Goal: Task Accomplishment & Management: Manage account settings

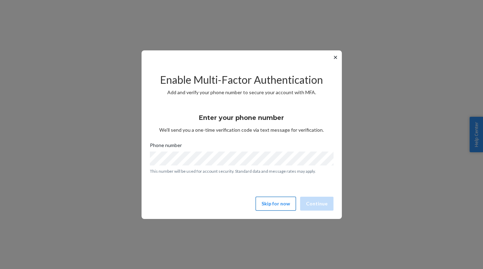
click at [279, 205] on button "Skip for now" at bounding box center [276, 204] width 40 height 14
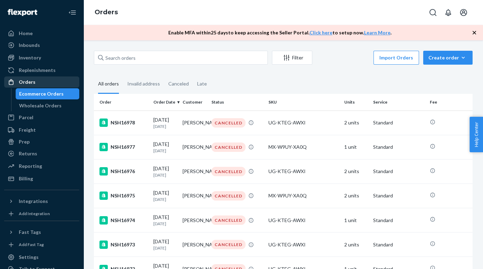
click at [35, 82] on div "Orders" at bounding box center [42, 82] width 74 height 10
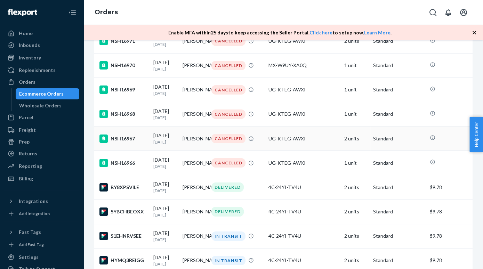
scroll to position [275, 0]
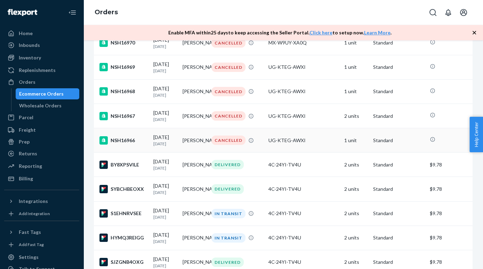
click at [199, 149] on td "[PERSON_NAME]" at bounding box center [194, 140] width 29 height 24
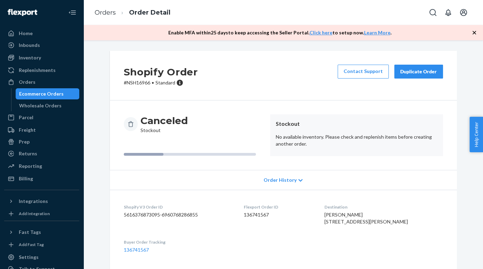
click at [424, 71] on div "Duplicate Order" at bounding box center [418, 71] width 37 height 7
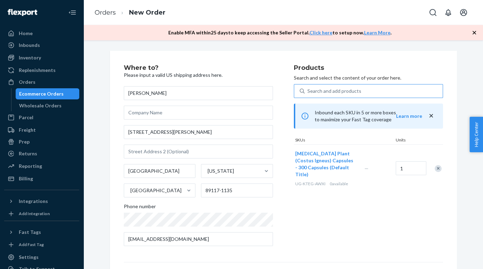
click at [394, 93] on div "Search and add products" at bounding box center [374, 91] width 138 height 13
click at [308, 93] on input "Search and add products" at bounding box center [307, 91] width 1 height 7
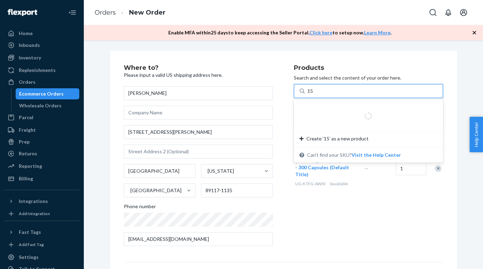
type input "150"
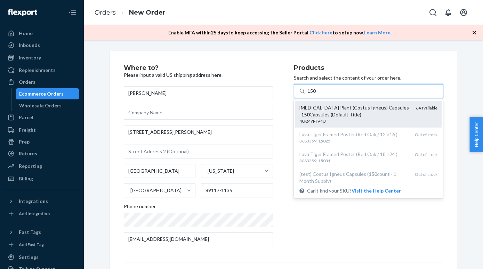
click at [373, 109] on div "[MEDICAL_DATA] Plant (Costus Igneus) Capsules - 150 Capsules (Default Title)" at bounding box center [354, 111] width 111 height 14
click at [317, 95] on input "150" at bounding box center [311, 91] width 9 height 7
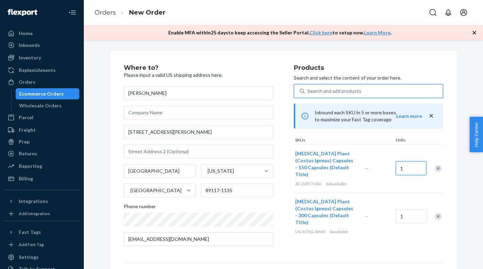
click at [404, 165] on input "1" at bounding box center [411, 168] width 31 height 14
type input "2"
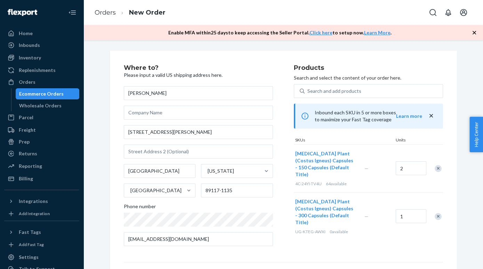
click at [436, 213] on div "Remove Item" at bounding box center [438, 216] width 7 height 7
click at [404, 231] on div "Products Search and select the content of your order here. Search and add produ…" at bounding box center [368, 158] width 149 height 187
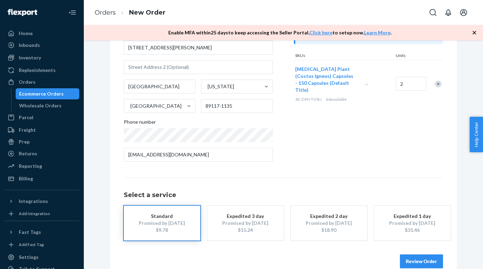
scroll to position [97, 0]
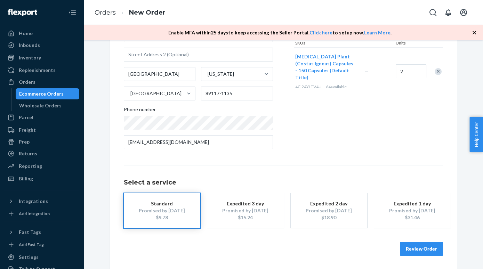
click at [419, 250] on button "Review Order" at bounding box center [421, 249] width 43 height 14
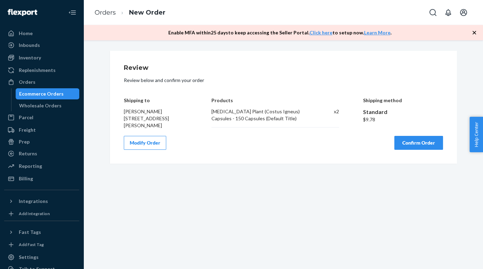
click at [417, 140] on button "Confirm Order" at bounding box center [418, 143] width 49 height 14
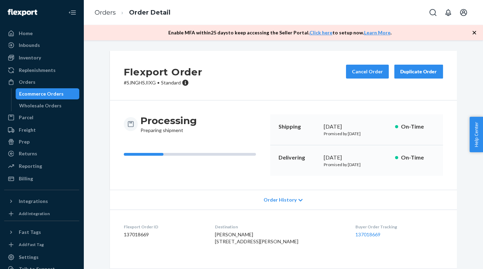
click at [48, 96] on div "Ecommerce Orders" at bounding box center [41, 93] width 45 height 7
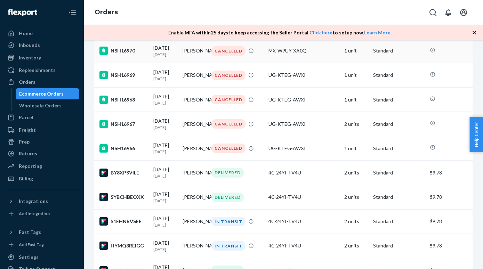
scroll to position [301, 0]
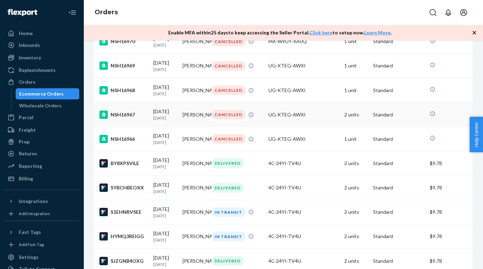
click at [205, 123] on td "[PERSON_NAME]" at bounding box center [194, 115] width 29 height 24
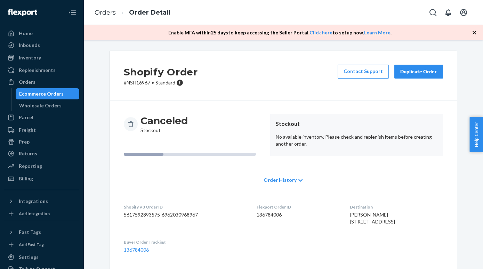
click at [414, 74] on div "Duplicate Order" at bounding box center [418, 71] width 37 height 7
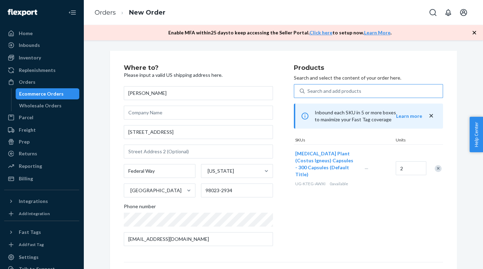
click at [389, 95] on div "Search and add products" at bounding box center [374, 91] width 138 height 13
click at [308, 95] on input "Search and add products" at bounding box center [307, 91] width 1 height 7
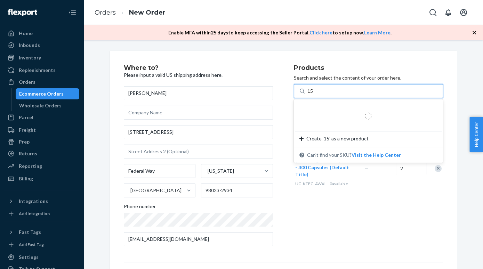
type input "150"
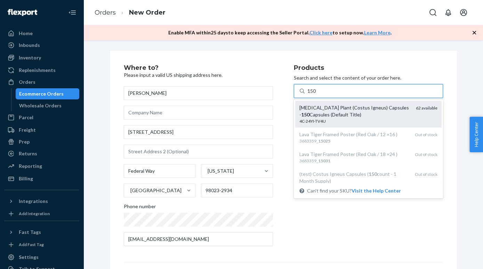
click at [405, 107] on div "[MEDICAL_DATA] Plant (Costus Igneus) Capsules - 150 Capsules (Default Title)" at bounding box center [354, 111] width 111 height 14
click at [317, 95] on input "150" at bounding box center [311, 91] width 9 height 7
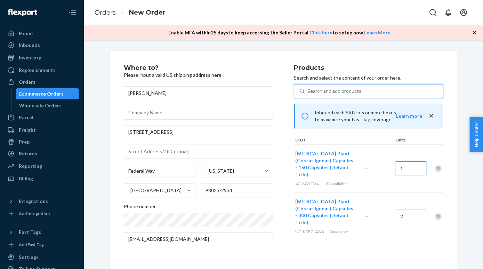
click at [417, 168] on input "1" at bounding box center [411, 168] width 31 height 14
type input "4"
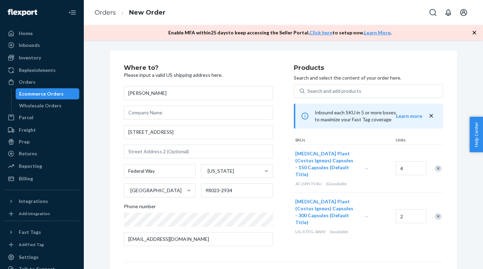
click at [438, 213] on div "Remove Item" at bounding box center [438, 216] width 7 height 7
click at [412, 222] on div "Products Search and select the content of your order here. Search and add produ…" at bounding box center [368, 158] width 149 height 187
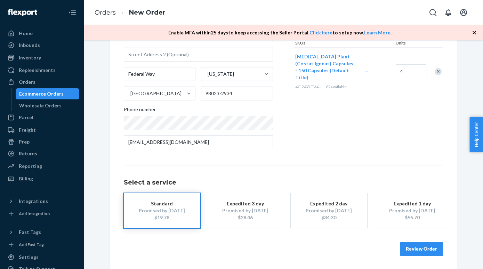
click at [426, 245] on button "Review Order" at bounding box center [421, 249] width 43 height 14
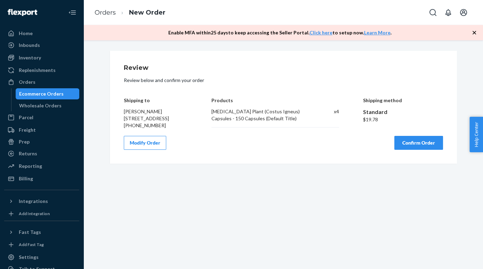
click at [427, 150] on button "Confirm Order" at bounding box center [418, 143] width 49 height 14
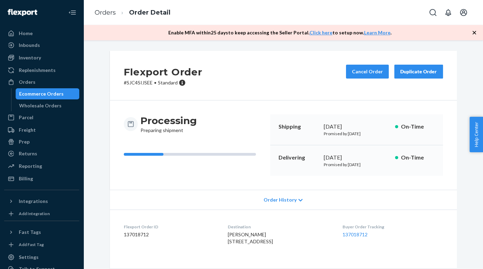
click at [34, 96] on div "Ecommerce Orders" at bounding box center [41, 93] width 45 height 7
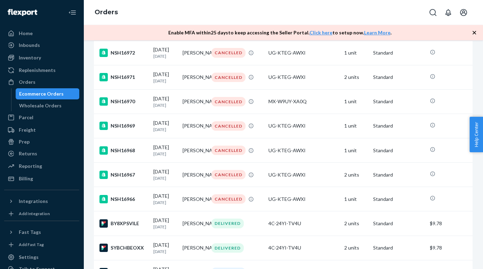
scroll to position [243, 0]
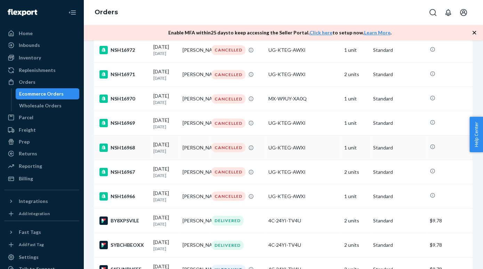
click at [237, 152] on div "CANCELLED" at bounding box center [228, 147] width 34 height 9
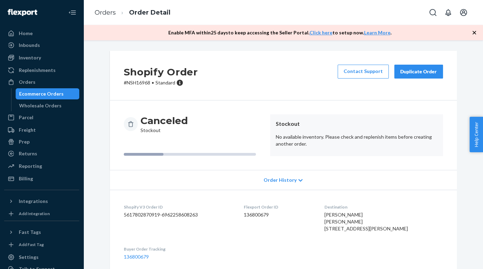
click at [432, 72] on div "Duplicate Order" at bounding box center [418, 71] width 37 height 7
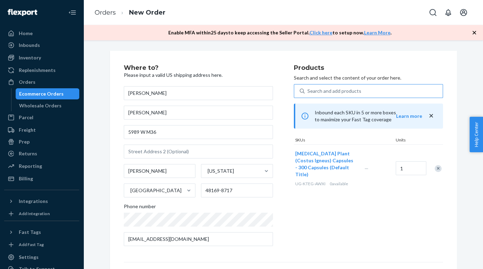
click at [368, 91] on div "Search and add products" at bounding box center [374, 91] width 138 height 13
click at [308, 91] on input "Search and add products" at bounding box center [307, 91] width 1 height 7
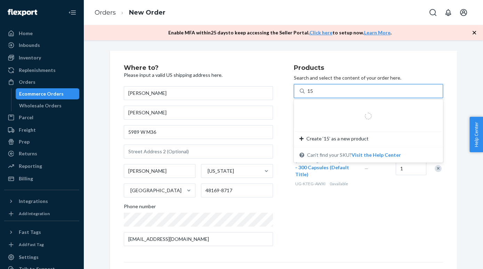
type input "150"
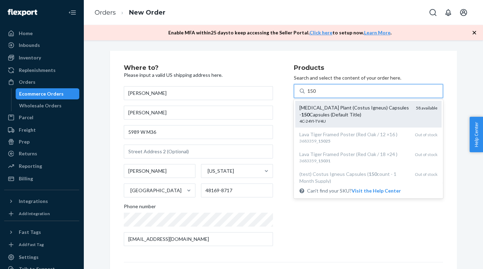
click at [380, 105] on div "[MEDICAL_DATA] Plant (Costus Igneus) Capsules - 150 Capsules (Default Title)" at bounding box center [354, 111] width 111 height 14
click at [317, 95] on input "150" at bounding box center [311, 91] width 9 height 7
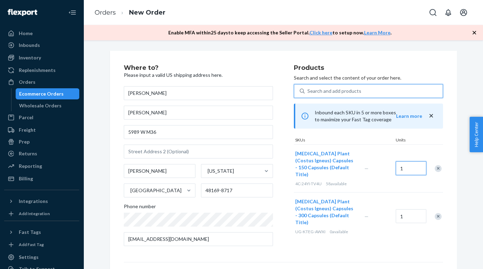
click at [416, 166] on input "1" at bounding box center [411, 168] width 31 height 14
type input "2"
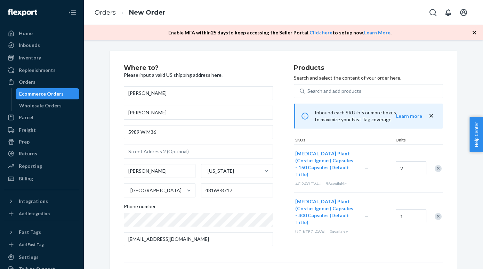
click at [437, 213] on div "Remove Item" at bounding box center [438, 216] width 7 height 7
click at [400, 225] on div "Products Search and select the content of your order here. Search and add produ…" at bounding box center [368, 158] width 149 height 187
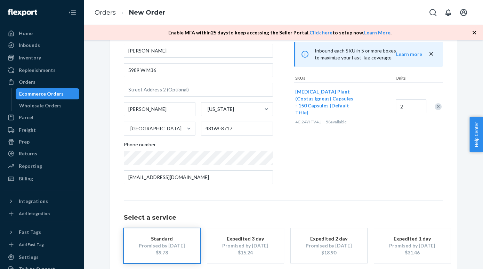
scroll to position [97, 0]
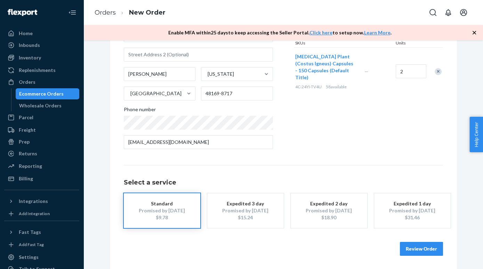
click at [419, 245] on button "Review Order" at bounding box center [421, 249] width 43 height 14
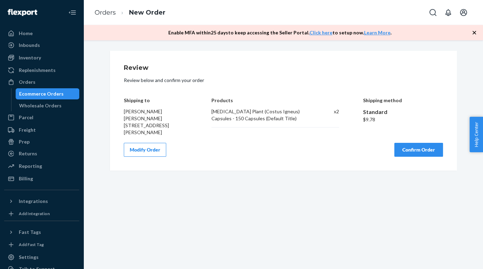
click at [415, 144] on button "Confirm Order" at bounding box center [418, 150] width 49 height 14
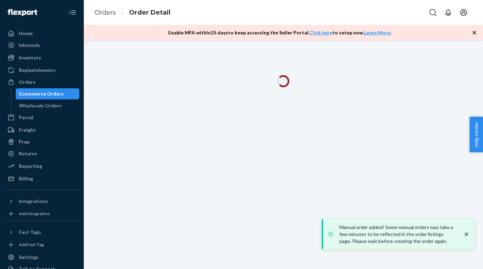
click at [472, 31] on icon "button" at bounding box center [474, 32] width 7 height 7
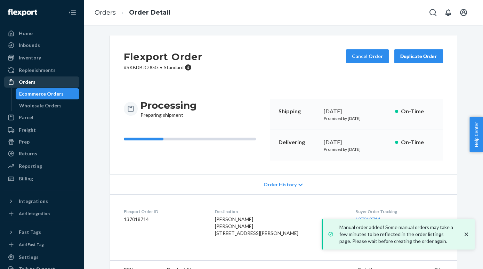
click at [54, 81] on div "Orders" at bounding box center [42, 82] width 74 height 10
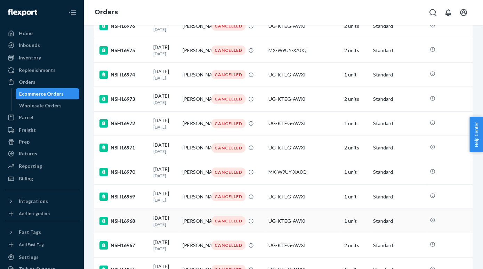
scroll to position [185, 0]
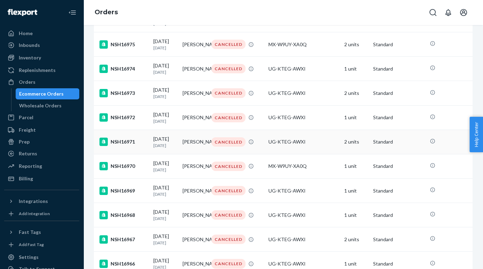
click at [207, 154] on td "[PERSON_NAME]" at bounding box center [194, 142] width 29 height 24
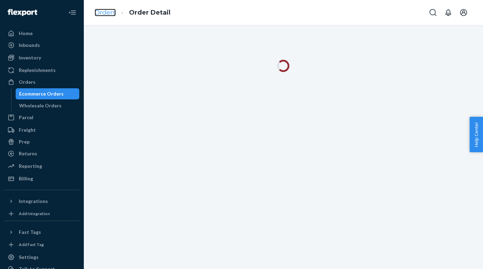
click at [105, 11] on link "Orders" at bounding box center [105, 13] width 21 height 8
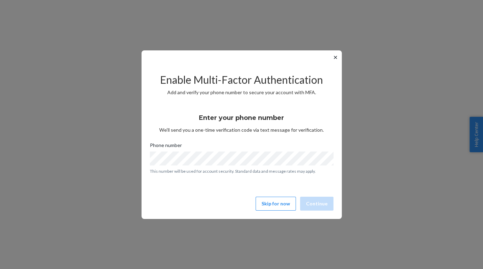
click at [333, 57] on button "✕" at bounding box center [335, 57] width 7 height 8
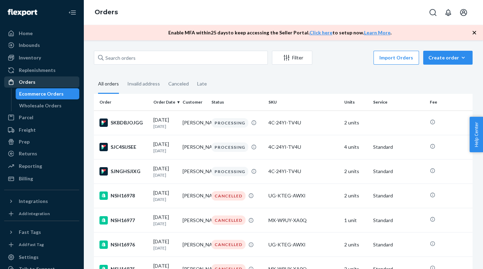
click at [49, 82] on div "Orders" at bounding box center [42, 82] width 74 height 10
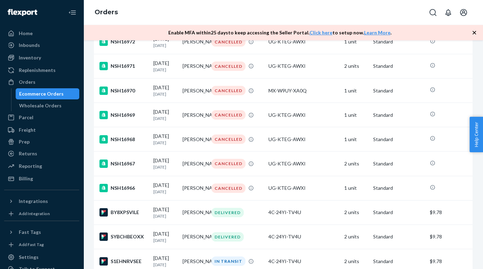
scroll to position [303, 0]
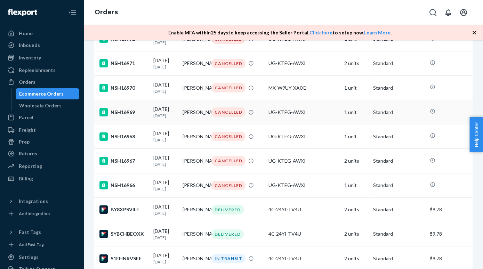
click at [200, 122] on td "[PERSON_NAME]" at bounding box center [194, 112] width 29 height 24
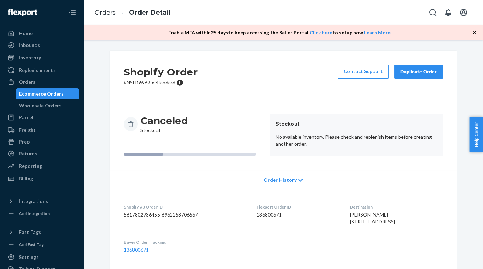
click at [432, 73] on div "Duplicate Order" at bounding box center [418, 71] width 37 height 7
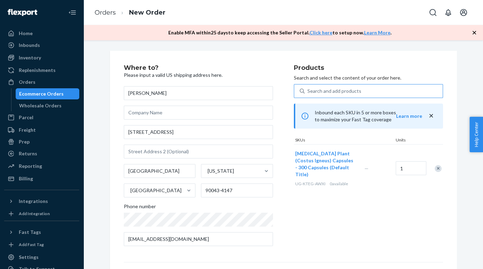
click at [336, 87] on div "Search and add products" at bounding box center [374, 91] width 138 height 13
click at [308, 88] on input "Search and add products" at bounding box center [307, 91] width 1 height 7
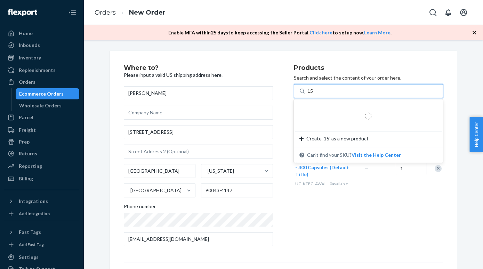
type input "150"
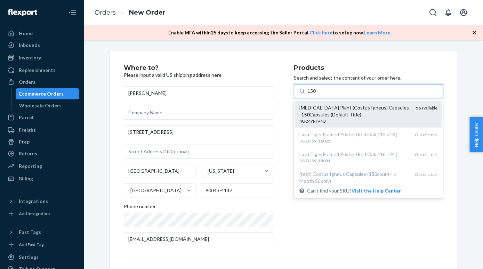
click at [354, 111] on div "[MEDICAL_DATA] Plant (Costus Igneus) Capsules - 150 Capsules (Default Title)" at bounding box center [354, 111] width 111 height 14
click at [317, 95] on input "150" at bounding box center [311, 91] width 9 height 7
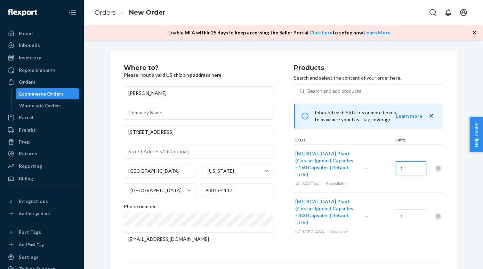
click at [410, 166] on input "1" at bounding box center [411, 168] width 31 height 14
type input "2"
click at [438, 213] on div "Remove Item" at bounding box center [438, 216] width 7 height 7
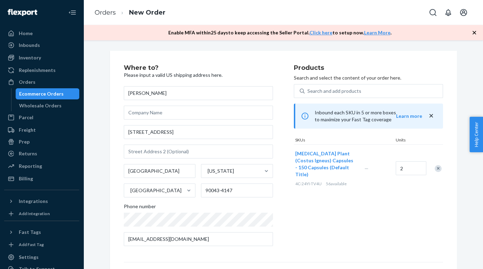
click at [412, 208] on div "Products Search and select the content of your order here. Search and add produ…" at bounding box center [368, 158] width 149 height 187
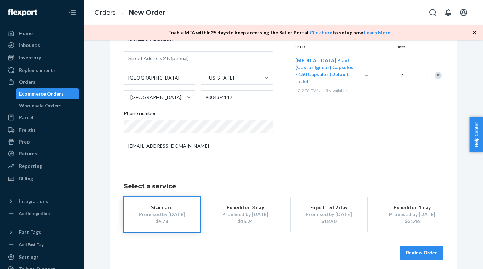
scroll to position [97, 0]
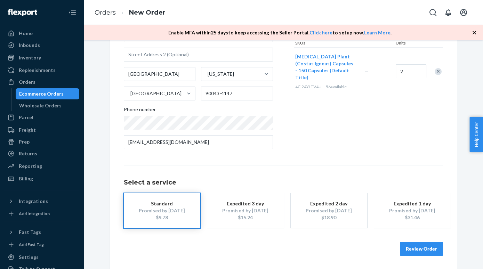
click at [420, 248] on button "Review Order" at bounding box center [421, 249] width 43 height 14
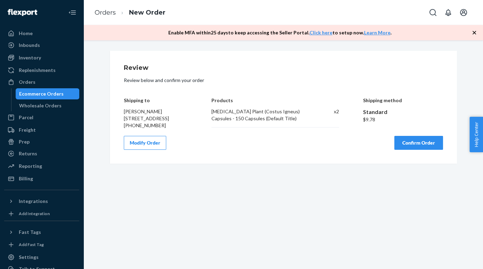
click at [419, 150] on button "Confirm Order" at bounding box center [418, 143] width 49 height 14
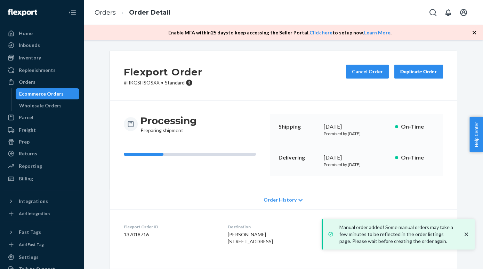
click at [473, 33] on icon "button" at bounding box center [474, 32] width 3 height 3
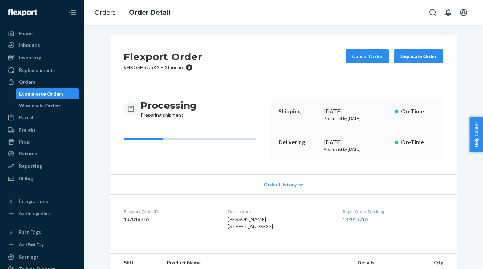
click at [59, 94] on div "Ecommerce Orders" at bounding box center [41, 93] width 45 height 7
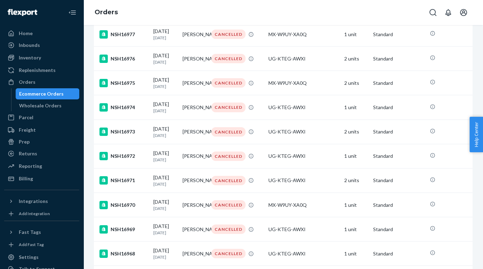
scroll to position [215, 0]
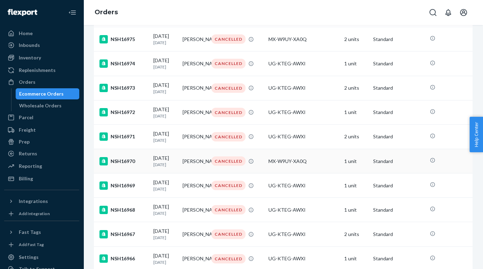
click at [198, 171] on td "[PERSON_NAME]" at bounding box center [194, 161] width 29 height 24
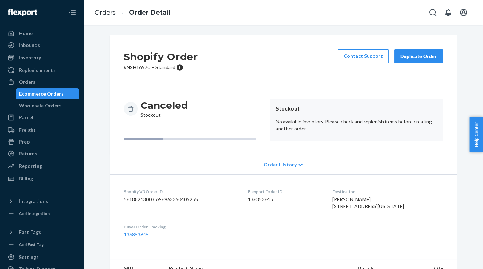
click at [424, 55] on div "Duplicate Order" at bounding box center [418, 56] width 37 height 7
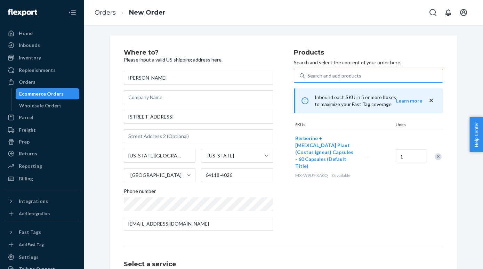
click at [374, 77] on div "Search and add products" at bounding box center [374, 76] width 138 height 13
click at [308, 77] on input "Search and add products" at bounding box center [307, 75] width 1 height 7
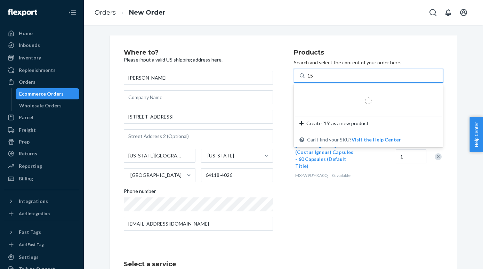
type input "150"
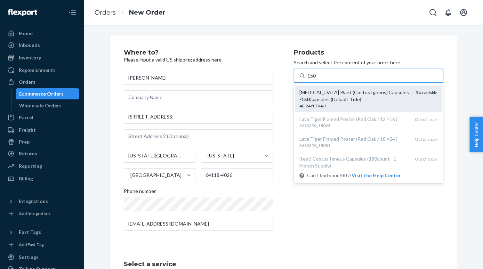
click at [379, 94] on div "[MEDICAL_DATA] Plant (Costus Igneus) Capsules - 150 Capsules (Default Title)" at bounding box center [354, 96] width 111 height 14
click at [317, 79] on input "150" at bounding box center [311, 75] width 9 height 7
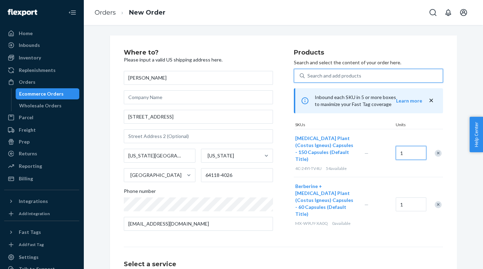
click at [411, 147] on input "1" at bounding box center [411, 153] width 31 height 14
type input "2"
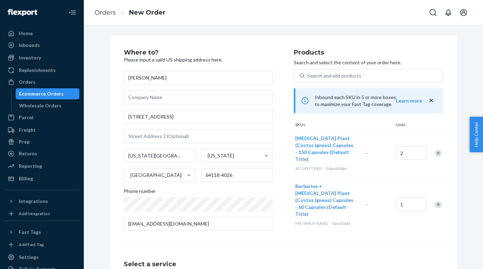
click at [437, 201] on div "Remove Item" at bounding box center [438, 204] width 7 height 7
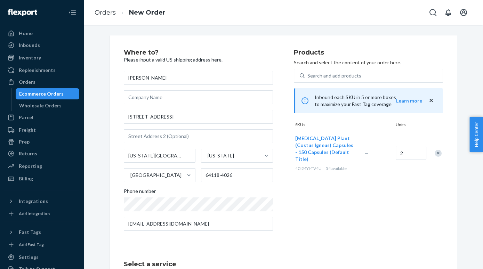
click at [394, 209] on div "Products Search and select the content of your order here. Search and add produ…" at bounding box center [368, 142] width 149 height 187
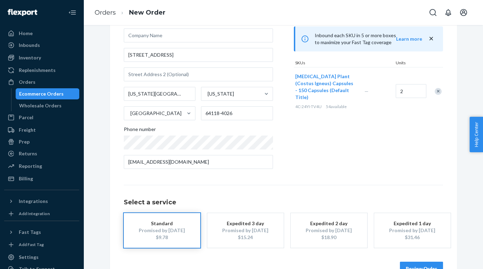
scroll to position [82, 0]
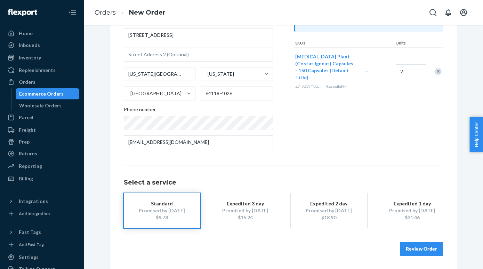
click at [425, 247] on button "Review Order" at bounding box center [421, 249] width 43 height 14
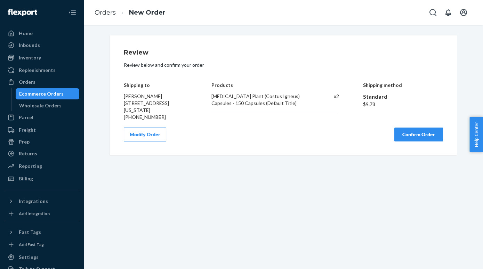
click at [427, 137] on button "Confirm Order" at bounding box center [418, 135] width 49 height 14
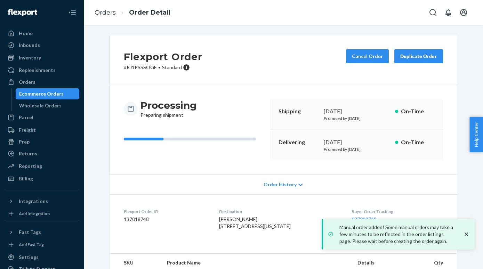
click at [43, 94] on div "Ecommerce Orders" at bounding box center [41, 93] width 45 height 7
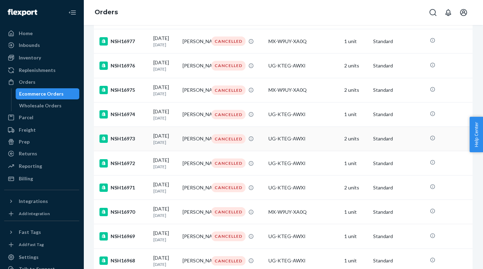
scroll to position [214, 0]
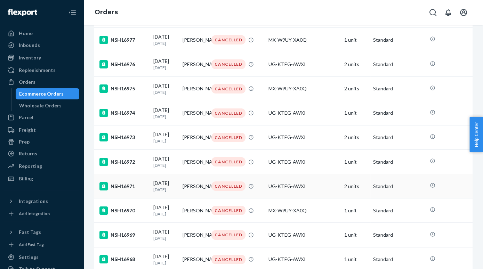
click at [201, 189] on td "[PERSON_NAME]" at bounding box center [194, 186] width 29 height 24
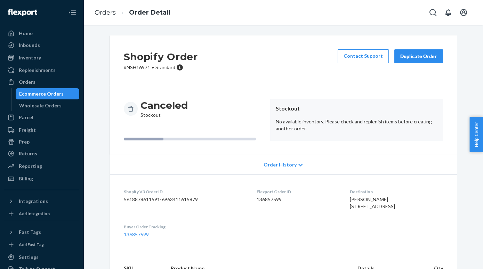
click at [420, 56] on div "Duplicate Order" at bounding box center [418, 56] width 37 height 7
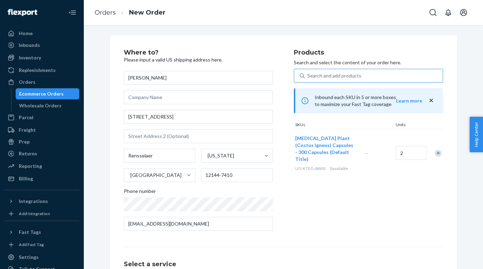
click at [354, 74] on div "Search and add products" at bounding box center [334, 75] width 54 height 7
click at [308, 74] on input "Search and add products" at bounding box center [307, 75] width 1 height 7
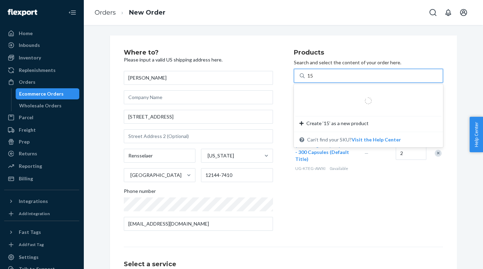
type input "150"
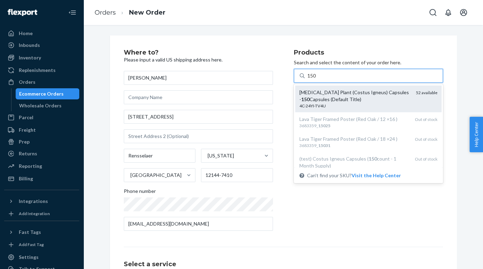
click at [365, 90] on div "[MEDICAL_DATA] Plant (Costus Igneus) Capsules - 150 Capsules (Default Title)" at bounding box center [354, 96] width 111 height 14
click at [317, 79] on input "150" at bounding box center [311, 75] width 9 height 7
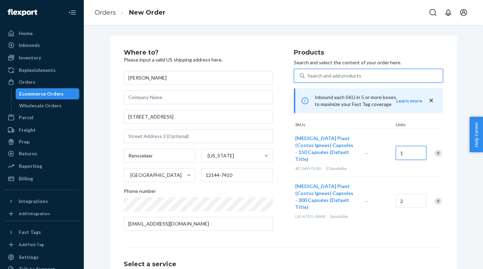
click at [412, 153] on input "1" at bounding box center [411, 153] width 31 height 14
type input "4"
click at [440, 198] on div "Remove Item" at bounding box center [438, 201] width 7 height 7
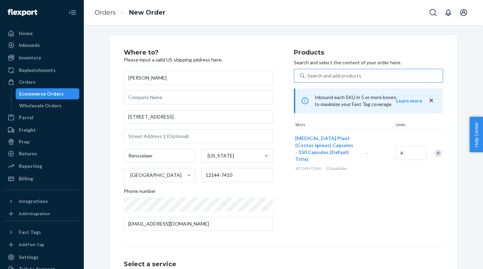
click at [389, 208] on div "Products Search and select the content of your order here. Search and add produ…" at bounding box center [368, 142] width 149 height 187
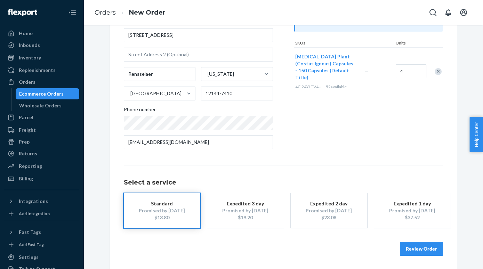
click at [420, 251] on button "Review Order" at bounding box center [421, 249] width 43 height 14
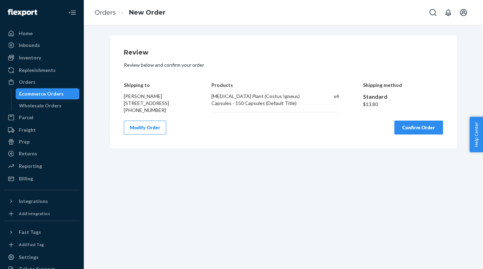
scroll to position [0, 0]
click at [418, 134] on button "Confirm Order" at bounding box center [418, 128] width 49 height 14
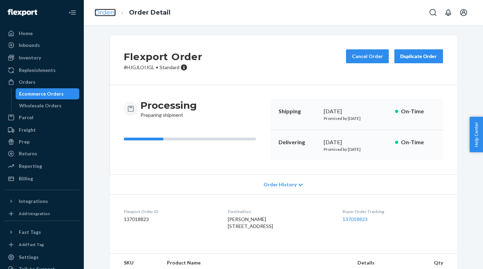
click at [111, 11] on link "Orders" at bounding box center [105, 13] width 21 height 8
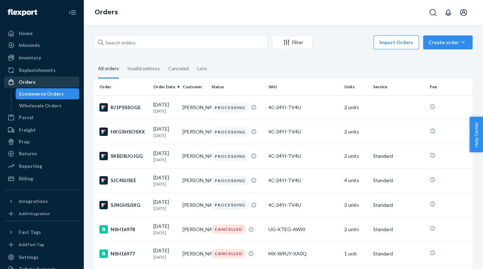
click at [36, 83] on div "Orders" at bounding box center [42, 82] width 74 height 10
click at [37, 108] on div "Wholesale Orders" at bounding box center [40, 105] width 42 height 7
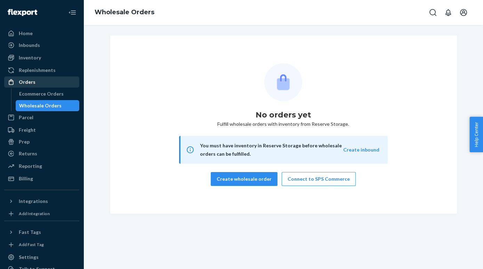
click at [29, 82] on div "Orders" at bounding box center [27, 82] width 17 height 7
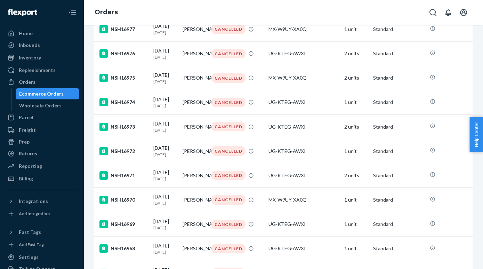
scroll to position [251, 0]
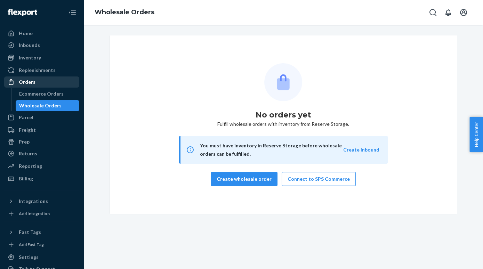
click at [23, 81] on div "Orders" at bounding box center [27, 82] width 17 height 7
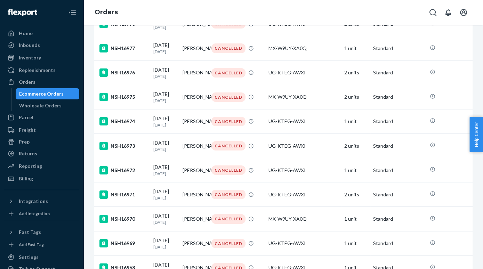
scroll to position [238, 0]
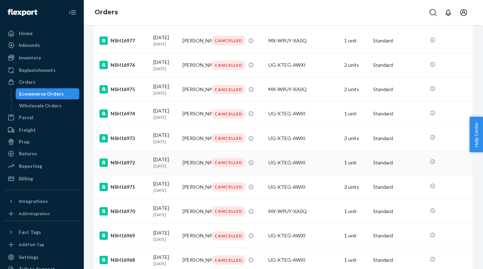
click at [203, 171] on td "[PERSON_NAME]" at bounding box center [194, 163] width 29 height 24
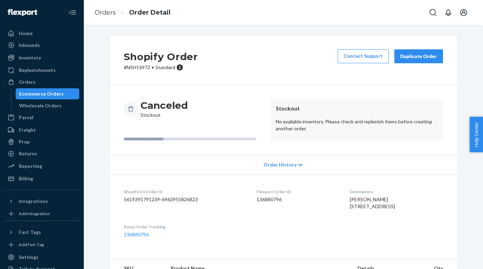
click at [417, 57] on div "Duplicate Order" at bounding box center [418, 56] width 37 height 7
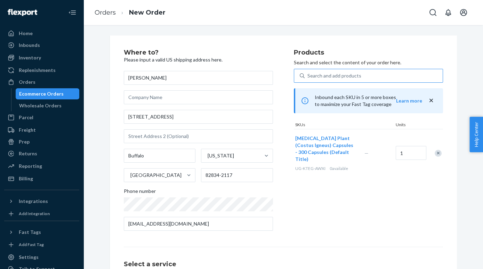
click at [345, 75] on div "Search and add products" at bounding box center [334, 75] width 54 height 7
click at [308, 75] on input "Search and add products" at bounding box center [307, 75] width 1 height 7
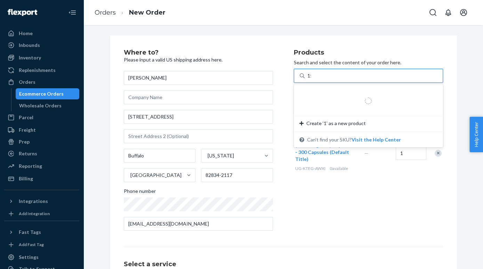
type input "150"
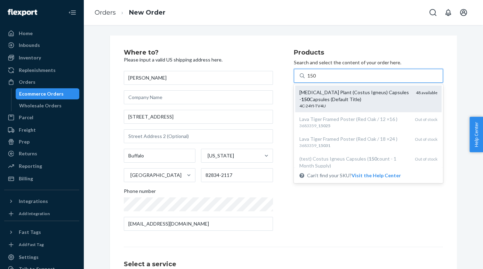
click at [370, 92] on div "[MEDICAL_DATA] Plant (Costus Igneus) Capsules - 150 Capsules (Default Title)" at bounding box center [354, 96] width 111 height 14
click at [317, 79] on input "150" at bounding box center [311, 75] width 9 height 7
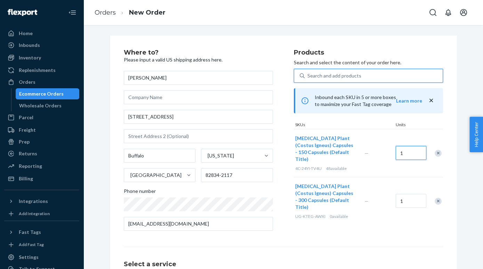
click at [413, 149] on input "1" at bounding box center [411, 153] width 31 height 14
type input "2"
click at [437, 198] on div "Remove Item" at bounding box center [438, 201] width 7 height 7
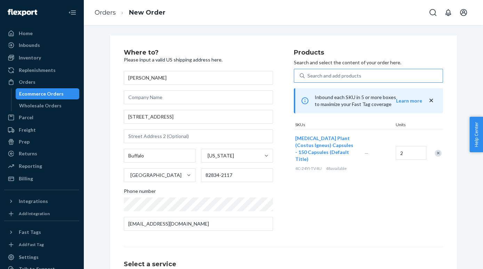
click at [413, 202] on div "Products Search and select the content of your order here. Search and add produ…" at bounding box center [368, 142] width 149 height 187
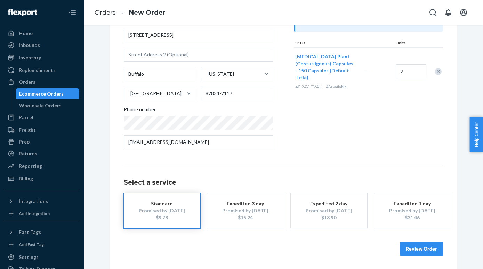
click at [419, 251] on button "Review Order" at bounding box center [421, 249] width 43 height 14
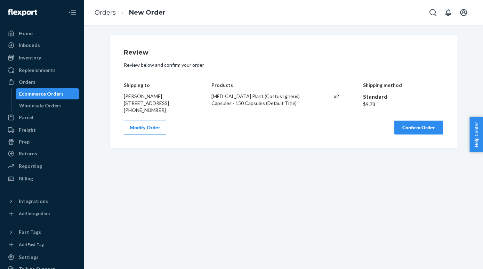
scroll to position [0, 0]
click at [427, 130] on button "Confirm Order" at bounding box center [418, 128] width 49 height 14
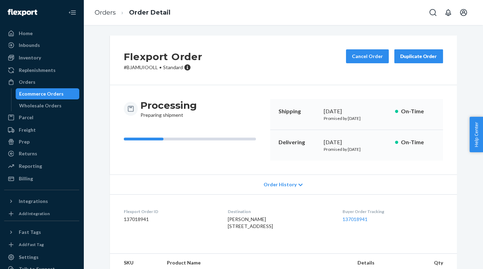
click at [323, 62] on div "Flexport Order # BJAMUIOOLL • Standard Cancel Order Duplicate Order" at bounding box center [283, 60] width 347 height 50
click at [430, 57] on div "Duplicate Order" at bounding box center [418, 56] width 37 height 7
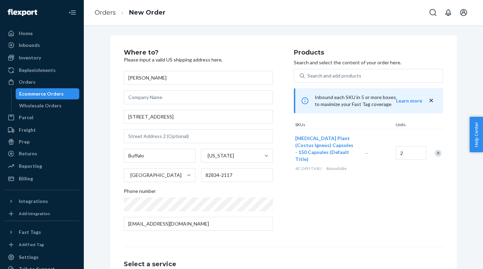
click at [39, 94] on div "Ecommerce Orders" at bounding box center [41, 93] width 45 height 7
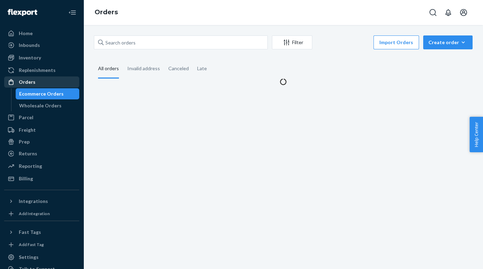
click at [40, 82] on div "Orders" at bounding box center [42, 82] width 74 height 10
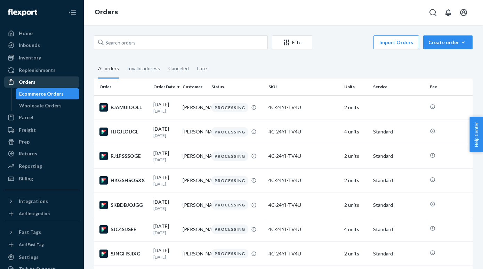
click at [40, 82] on div "Orders" at bounding box center [42, 82] width 74 height 10
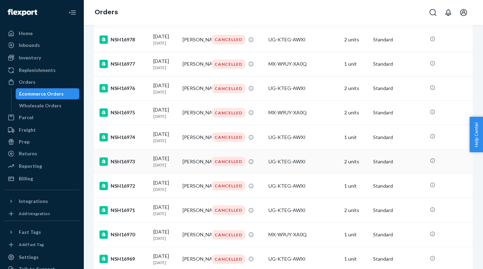
scroll to position [243, 0]
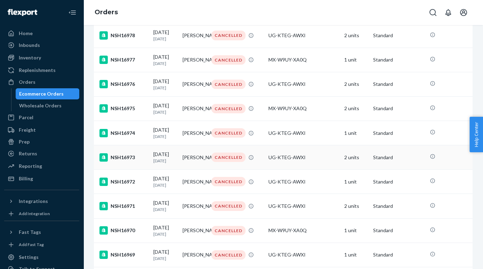
click at [206, 167] on td "[PERSON_NAME]" at bounding box center [194, 157] width 29 height 24
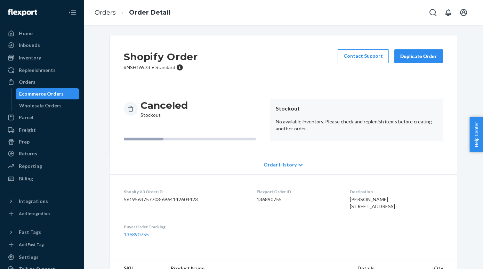
click at [413, 58] on div "Duplicate Order" at bounding box center [418, 56] width 37 height 7
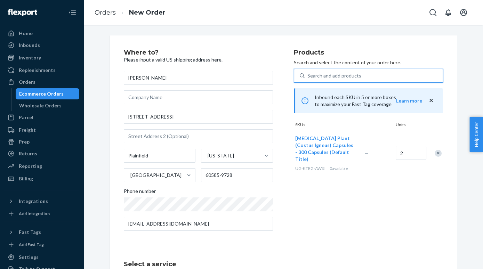
click at [372, 72] on div "Search and add products" at bounding box center [374, 76] width 138 height 13
click at [308, 72] on input "0 results available. Use Up and Down to choose options, press Enter to select t…" at bounding box center [307, 75] width 1 height 7
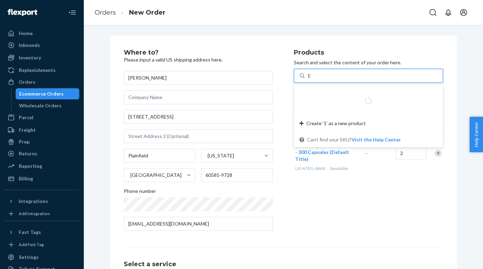
type input "150"
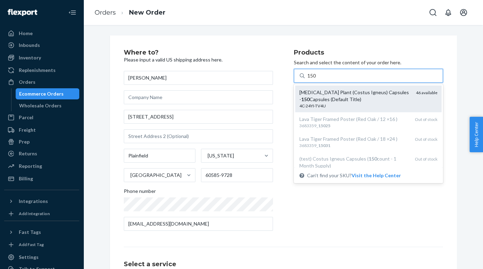
click at [398, 94] on div "[MEDICAL_DATA] Plant (Costus Igneus) Capsules - 150 Capsules (Default Title)" at bounding box center [354, 96] width 111 height 14
click at [317, 79] on input "150" at bounding box center [311, 75] width 9 height 7
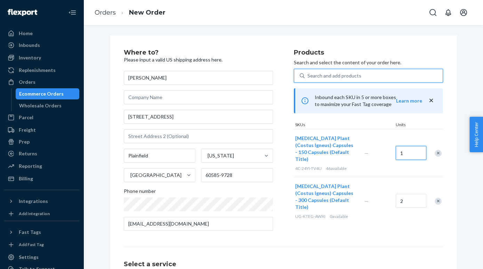
click at [404, 153] on input "1" at bounding box center [411, 153] width 31 height 14
type input "4"
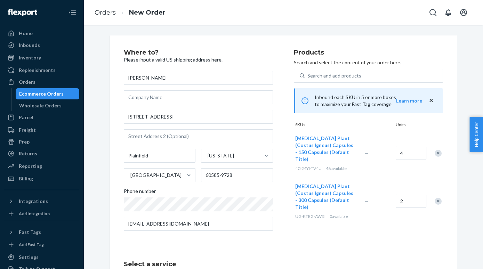
click at [439, 198] on div "Remove Item" at bounding box center [438, 201] width 7 height 7
click at [412, 197] on div "Products Search and select the content of your order here. Search and add produ…" at bounding box center [368, 142] width 149 height 187
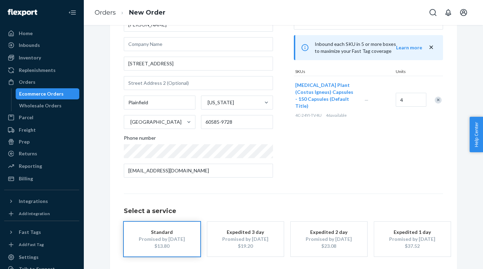
scroll to position [82, 0]
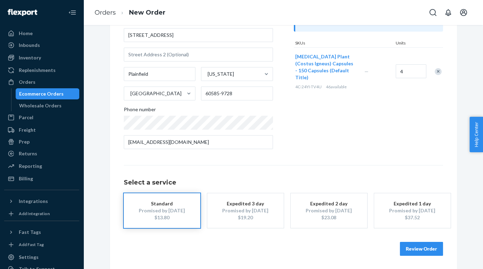
click at [416, 249] on button "Review Order" at bounding box center [421, 249] width 43 height 14
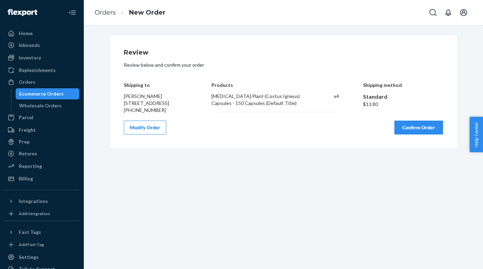
scroll to position [0, 0]
click at [428, 129] on button "Confirm Order" at bounding box center [418, 128] width 49 height 14
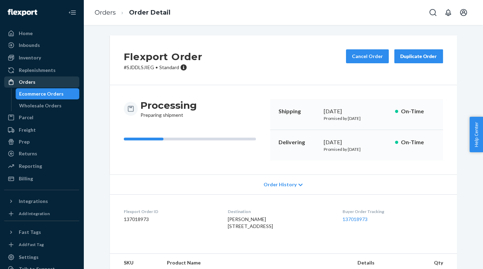
click at [34, 86] on div "Orders" at bounding box center [42, 82] width 74 height 10
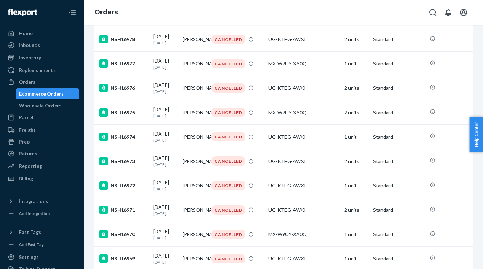
scroll to position [262, 0]
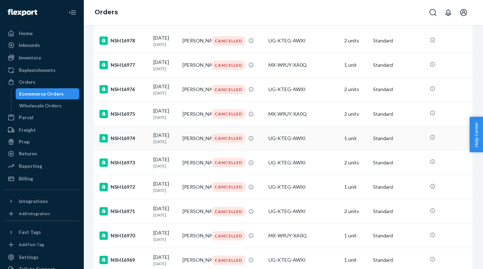
click at [190, 147] on td "[PERSON_NAME]" at bounding box center [194, 138] width 29 height 24
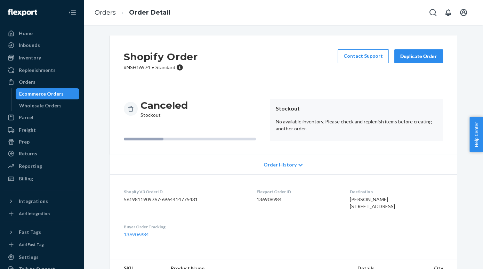
click at [421, 57] on div "Duplicate Order" at bounding box center [418, 56] width 37 height 7
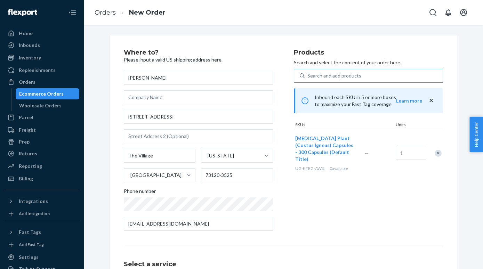
click at [358, 79] on div "Search and add products" at bounding box center [334, 75] width 54 height 7
click at [308, 79] on input "Search and add products" at bounding box center [307, 75] width 1 height 7
click at [358, 79] on div "Search and add products" at bounding box center [334, 75] width 54 height 7
click at [308, 79] on input "Search and add products" at bounding box center [307, 75] width 1 height 7
click at [358, 79] on div "Search and add products" at bounding box center [334, 75] width 54 height 7
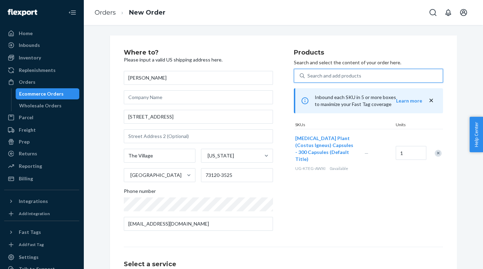
click at [308, 79] on input "0 results available. Use Up and Down to choose options, press Enter to select t…" at bounding box center [307, 75] width 1 height 7
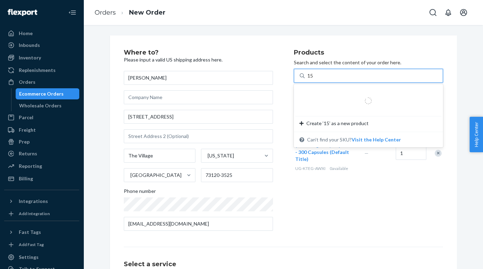
type input "150"
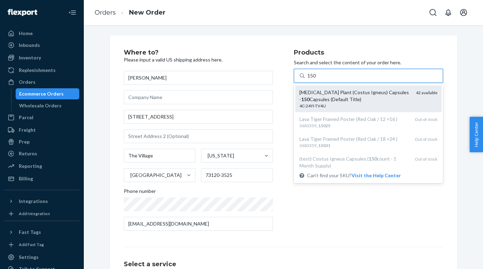
click at [392, 97] on div "[MEDICAL_DATA] Plant (Costus Igneus) Capsules - 150 Capsules (Default Title)" at bounding box center [354, 96] width 111 height 14
click at [317, 79] on input "150" at bounding box center [311, 75] width 9 height 7
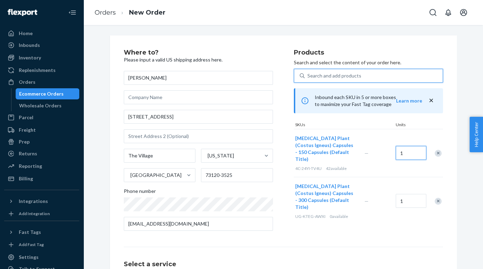
click at [417, 149] on input "1" at bounding box center [411, 153] width 31 height 14
type input "2"
click at [437, 198] on div "Remove Item" at bounding box center [438, 201] width 7 height 7
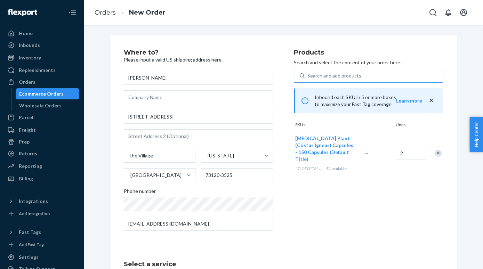
click at [397, 194] on div "Products Search and select the content of your order here. Search and add produ…" at bounding box center [368, 142] width 149 height 187
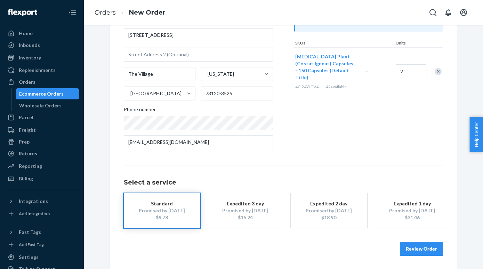
click at [416, 246] on button "Review Order" at bounding box center [421, 249] width 43 height 14
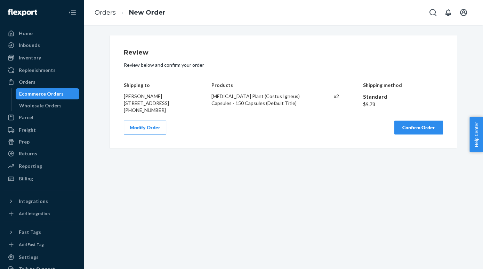
scroll to position [0, 0]
click at [416, 133] on button "Confirm Order" at bounding box center [418, 128] width 49 height 14
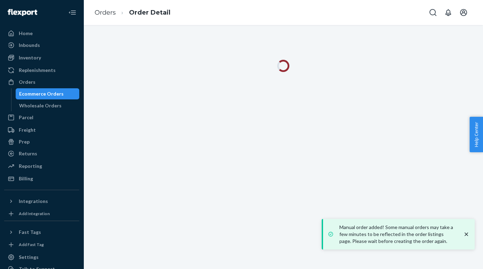
click at [48, 95] on div "Ecommerce Orders" at bounding box center [41, 93] width 45 height 7
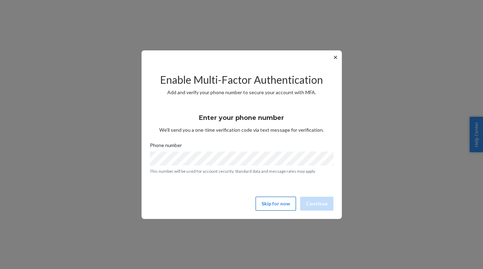
click at [282, 206] on button "Skip for now" at bounding box center [276, 204] width 40 height 14
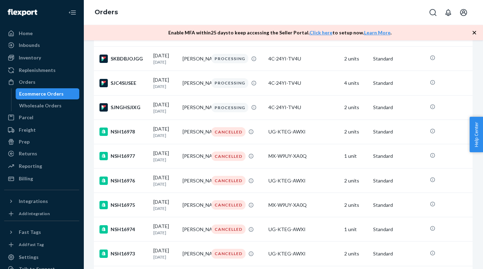
scroll to position [222, 0]
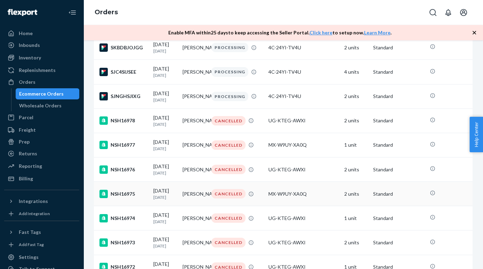
click at [196, 198] on td "[PERSON_NAME]" at bounding box center [194, 194] width 29 height 24
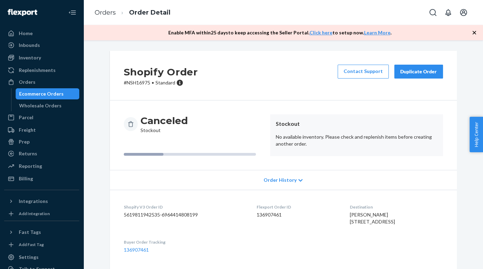
click at [431, 72] on div "Duplicate Order" at bounding box center [418, 71] width 37 height 7
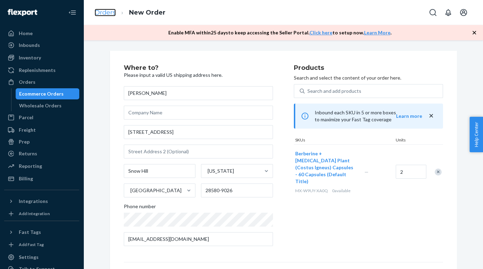
click at [112, 13] on link "Orders" at bounding box center [105, 13] width 21 height 8
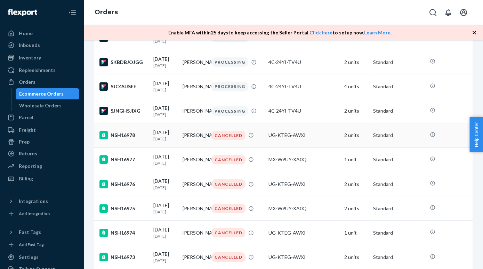
scroll to position [210, 0]
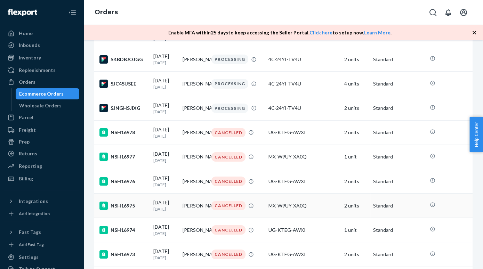
click at [195, 215] on td "[PERSON_NAME]" at bounding box center [194, 206] width 29 height 24
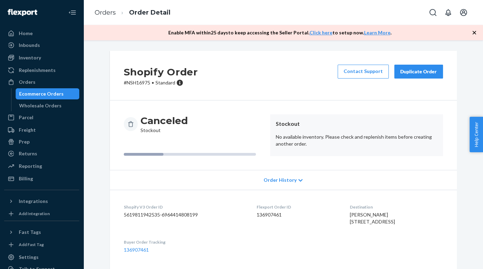
click at [43, 95] on div "Ecommerce Orders" at bounding box center [41, 93] width 45 height 7
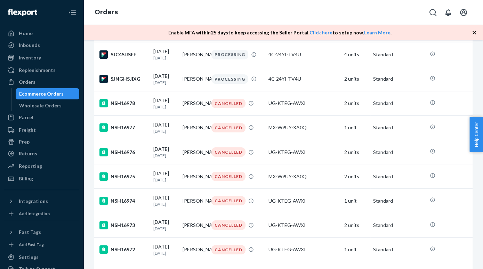
scroll to position [240, 0]
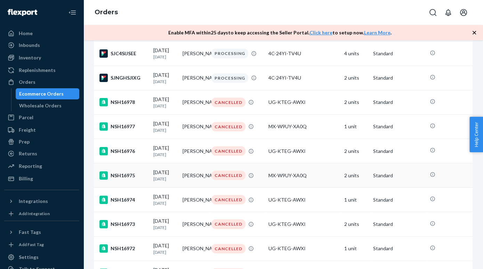
click at [191, 186] on td "[PERSON_NAME]" at bounding box center [194, 175] width 29 height 24
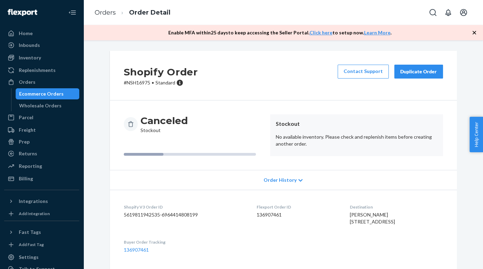
click at [420, 71] on div "Duplicate Order" at bounding box center [418, 71] width 37 height 7
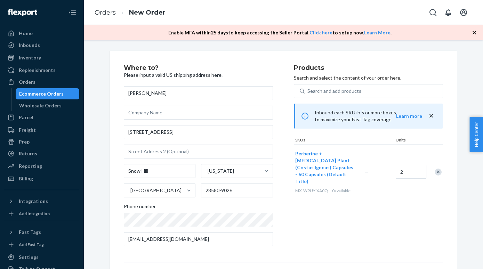
click at [49, 92] on div "Ecommerce Orders" at bounding box center [41, 93] width 45 height 7
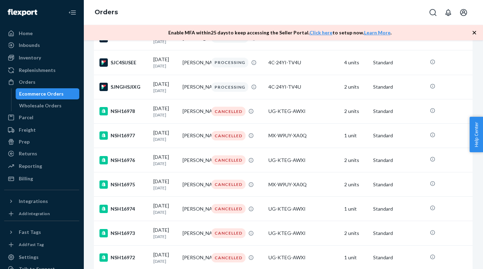
scroll to position [232, 0]
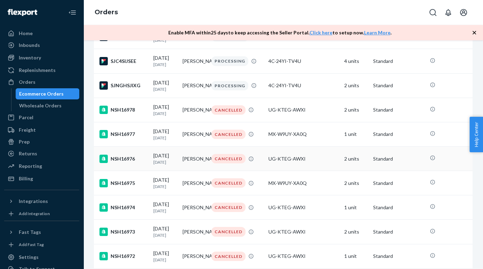
click at [180, 171] on td "[PERSON_NAME]" at bounding box center [194, 159] width 29 height 24
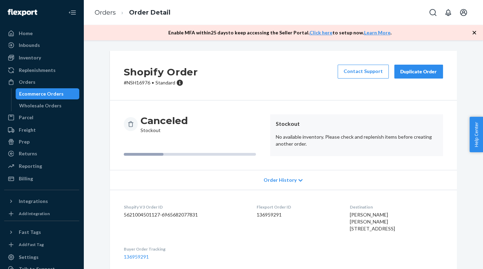
click at [427, 68] on button "Duplicate Order" at bounding box center [418, 72] width 49 height 14
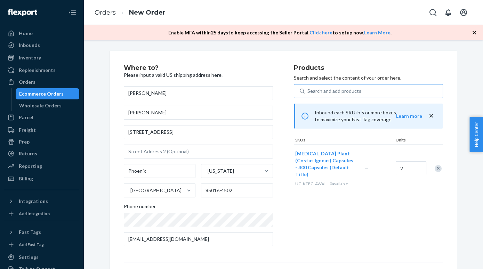
click at [391, 87] on div "Search and add products" at bounding box center [374, 91] width 138 height 13
click at [308, 88] on input "Search and add products" at bounding box center [307, 91] width 1 height 7
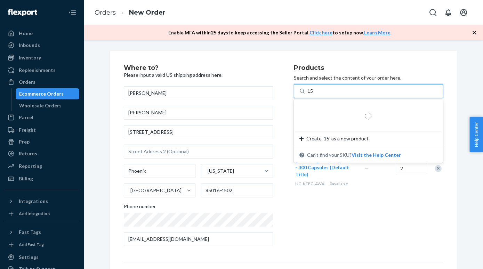
type input "150"
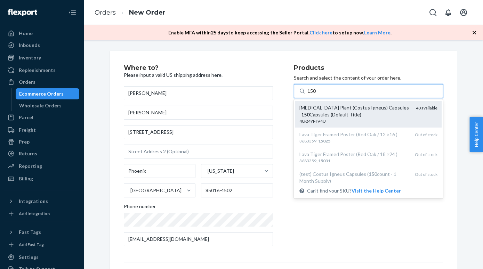
click at [392, 113] on div "[MEDICAL_DATA] Plant (Costus Igneus) Capsules - 150 Capsules (Default Title)" at bounding box center [354, 111] width 111 height 14
click at [317, 95] on input "150" at bounding box center [311, 91] width 9 height 7
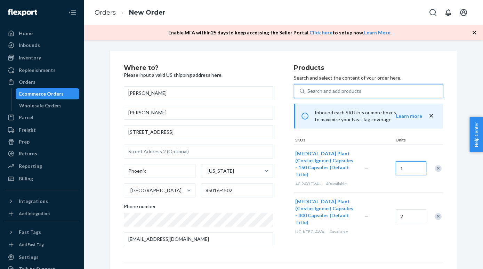
click at [413, 164] on input "1" at bounding box center [411, 168] width 31 height 14
type input "4"
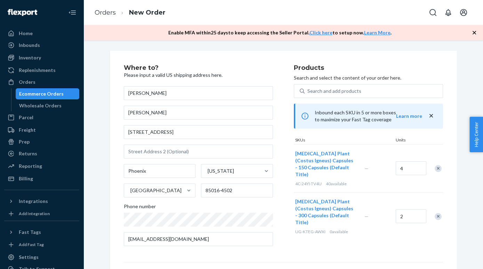
click at [438, 213] on div "Remove Item" at bounding box center [438, 216] width 7 height 7
click at [385, 214] on div "Products Search and select the content of your order here. Search and add produ…" at bounding box center [368, 158] width 149 height 187
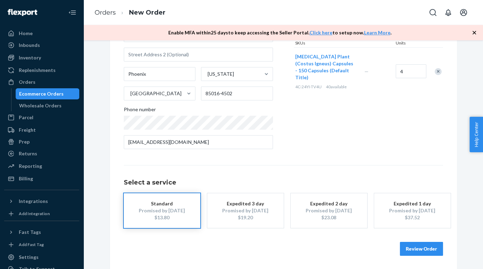
click at [424, 248] on button "Review Order" at bounding box center [421, 249] width 43 height 14
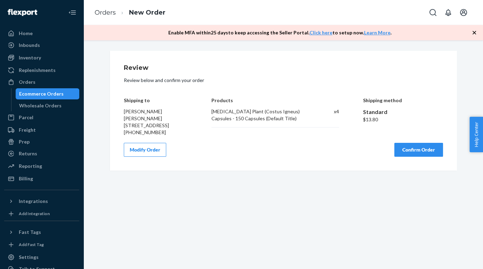
click at [422, 157] on button "Confirm Order" at bounding box center [418, 150] width 49 height 14
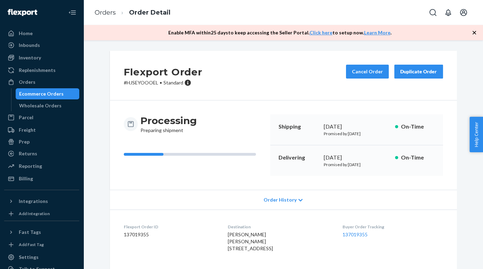
click at [54, 95] on div "Ecommerce Orders" at bounding box center [41, 93] width 45 height 7
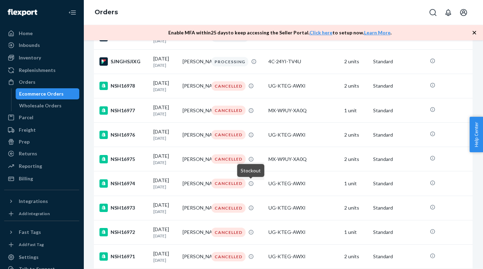
scroll to position [281, 0]
click at [198, 115] on td "[PERSON_NAME]" at bounding box center [194, 110] width 29 height 24
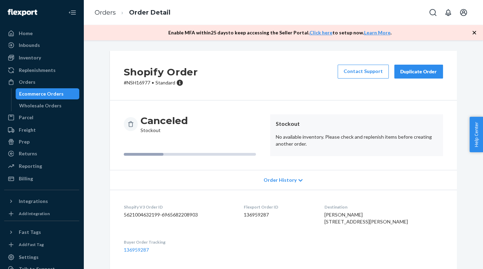
scroll to position [63, 0]
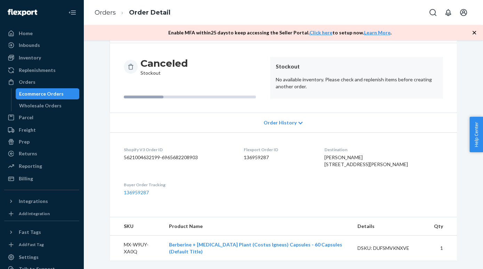
click at [27, 94] on div "Ecommerce Orders" at bounding box center [41, 93] width 45 height 7
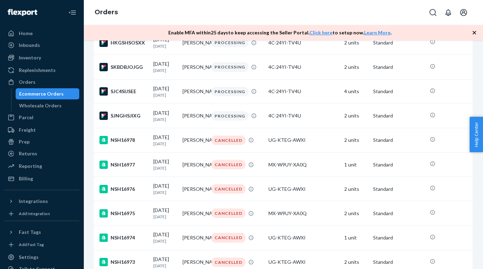
scroll to position [227, 0]
click at [189, 148] on td "[PERSON_NAME]" at bounding box center [194, 140] width 29 height 24
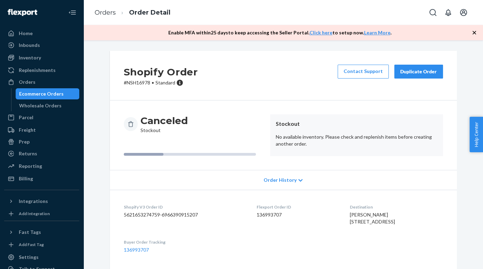
click at [422, 65] on button "Duplicate Order" at bounding box center [418, 72] width 49 height 14
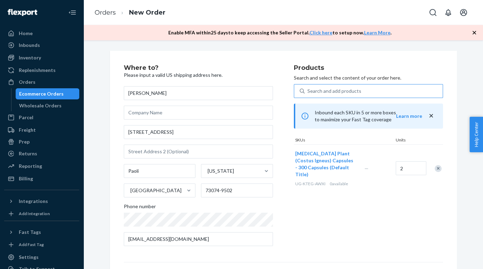
click at [400, 90] on div "Search and add products" at bounding box center [374, 91] width 138 height 13
click at [308, 90] on input "Search and add products" at bounding box center [307, 91] width 1 height 7
type input "s"
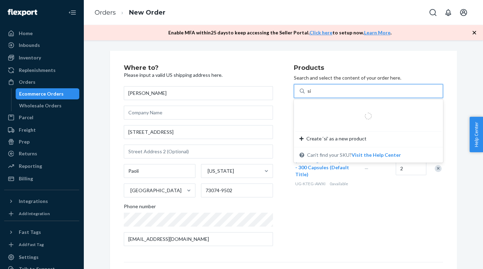
type input "s"
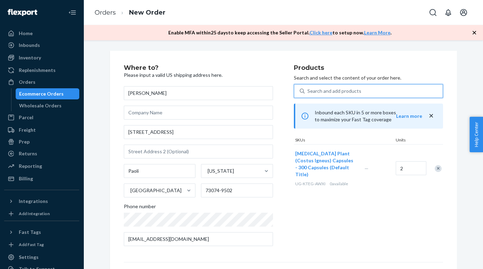
type input "s"
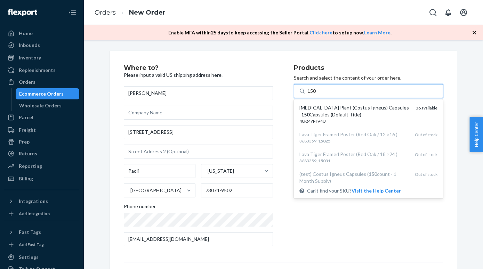
type input "15"
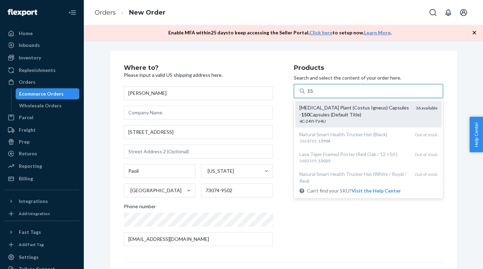
click at [402, 115] on div "[MEDICAL_DATA] Plant (Costus Igneus) Capsules - 150 Capsules (Default Title)" at bounding box center [354, 111] width 111 height 14
click at [314, 95] on input "15" at bounding box center [310, 91] width 6 height 7
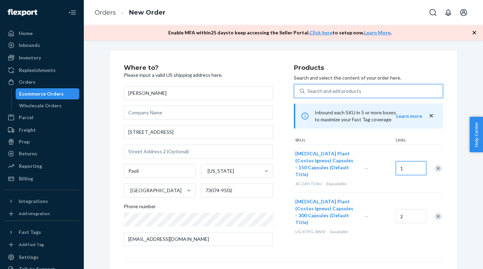
click at [409, 166] on input "1" at bounding box center [411, 168] width 31 height 14
type input "4"
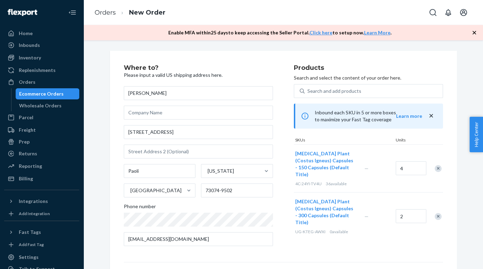
click at [437, 213] on div "Remove Item" at bounding box center [438, 216] width 7 height 7
click at [415, 224] on div "Products Search and select the content of your order here. Search and add produ…" at bounding box center [368, 158] width 149 height 187
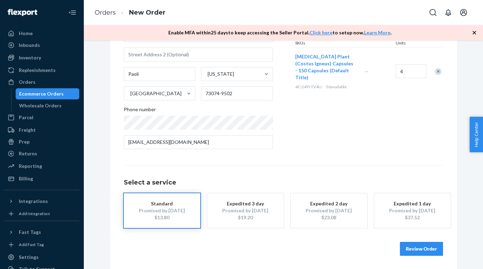
click at [431, 245] on button "Review Order" at bounding box center [421, 249] width 43 height 14
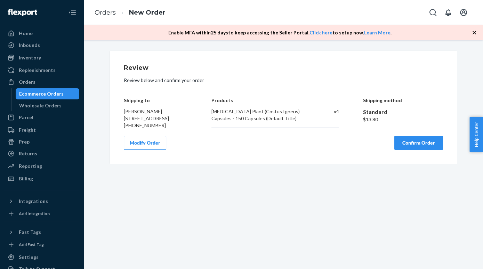
click at [422, 145] on button "Confirm Order" at bounding box center [418, 143] width 49 height 14
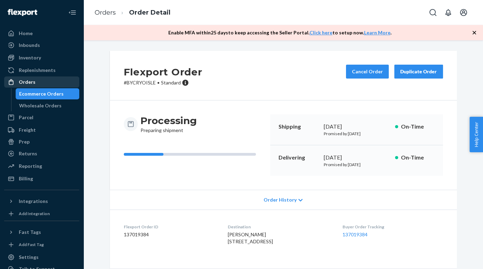
click at [47, 84] on div "Orders" at bounding box center [42, 82] width 74 height 10
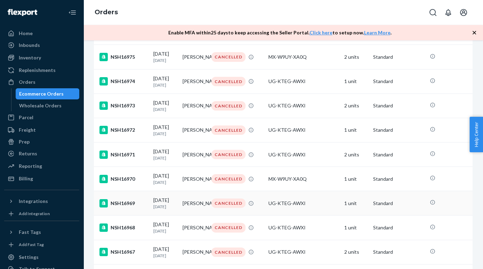
scroll to position [506, 0]
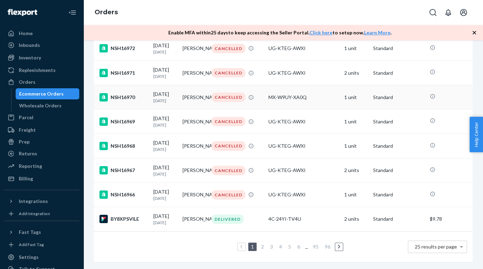
click at [316, 97] on div "MX-W9UY-XA0Q" at bounding box center [304, 97] width 70 height 7
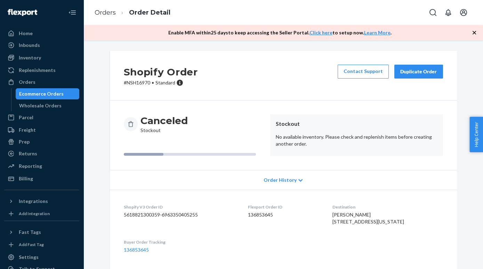
click at [56, 92] on div "Ecommerce Orders" at bounding box center [41, 93] width 45 height 7
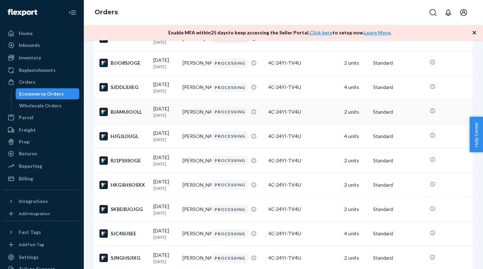
scroll to position [110, 0]
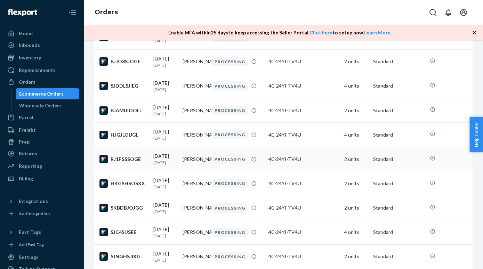
click at [198, 168] on td "[PERSON_NAME]" at bounding box center [194, 159] width 29 height 24
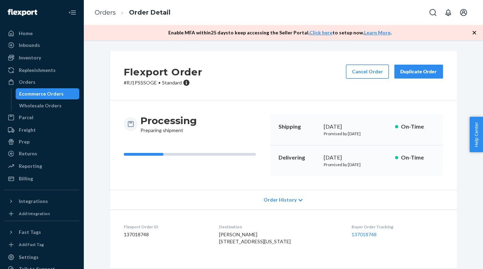
click at [374, 71] on button "Cancel Order" at bounding box center [367, 72] width 43 height 14
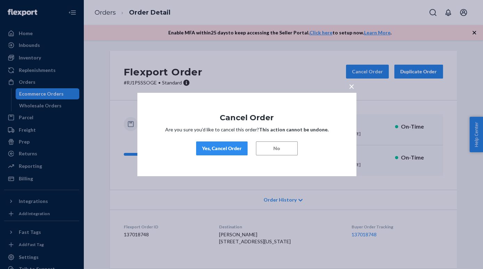
click at [228, 151] on div "Yes, Cancel Order" at bounding box center [222, 148] width 40 height 7
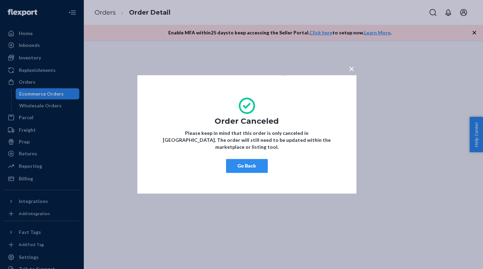
click at [242, 164] on button "Go Back" at bounding box center [247, 166] width 42 height 14
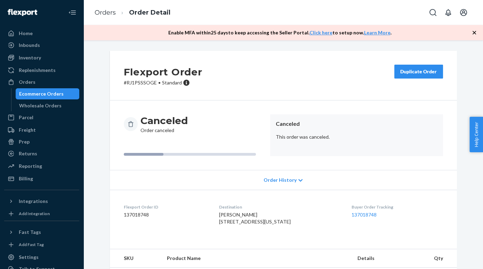
click at [48, 95] on div "Ecommerce Orders" at bounding box center [41, 93] width 45 height 7
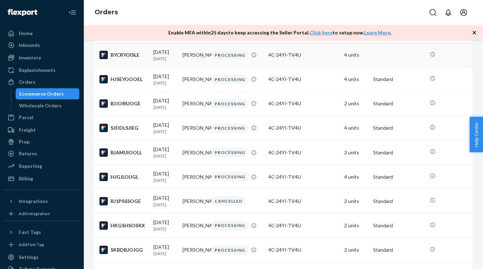
scroll to position [108, 0]
